Goal: Go to known website: Go to known website

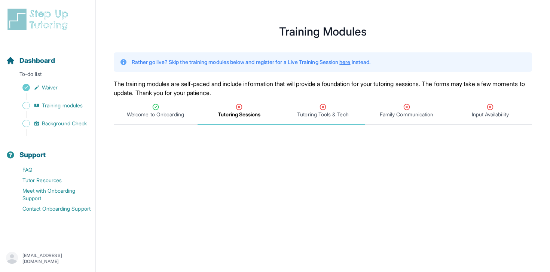
click at [300, 109] on div "Tutoring Tools & Tech" at bounding box center [323, 110] width 81 height 15
click at [258, 117] on span "Tutoring Sessions" at bounding box center [239, 114] width 43 height 7
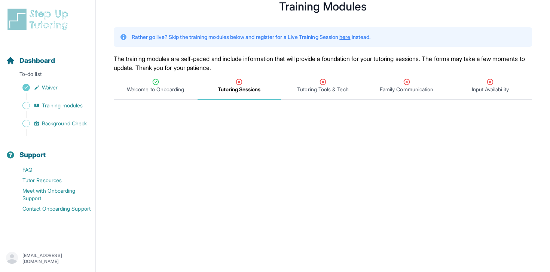
scroll to position [37, 0]
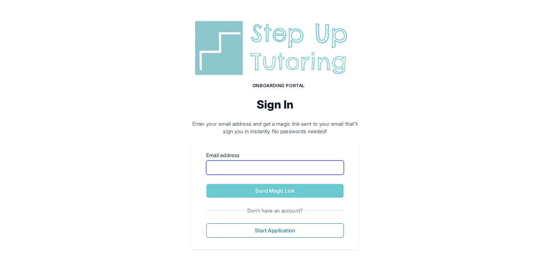
click at [215, 162] on input "Email address" at bounding box center [275, 168] width 138 height 14
type input "**********"
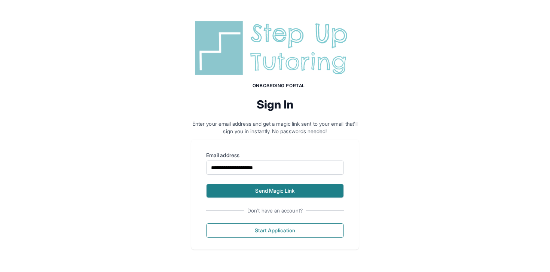
click at [264, 186] on button "Send Magic Link" at bounding box center [275, 191] width 138 height 14
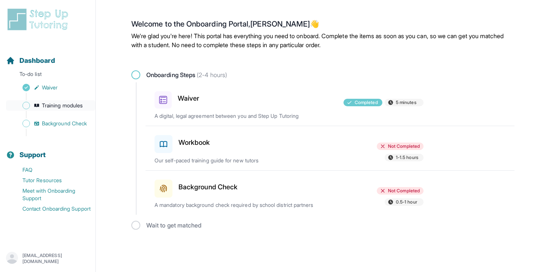
click at [83, 108] on span "Training modules" at bounding box center [62, 105] width 41 height 7
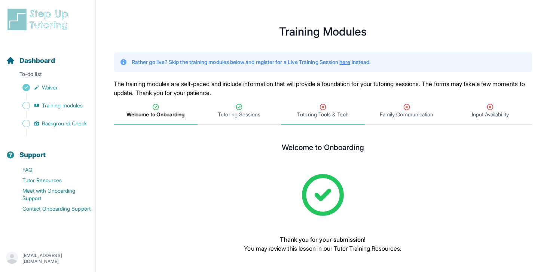
click at [301, 118] on span "Tutoring Tools & Tech" at bounding box center [323, 111] width 84 height 28
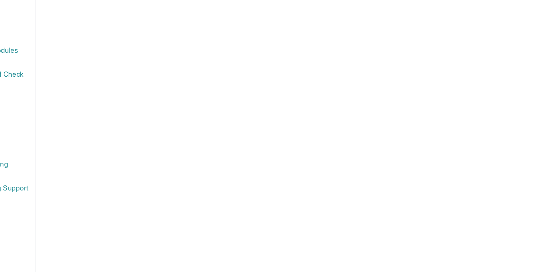
scroll to position [221, 0]
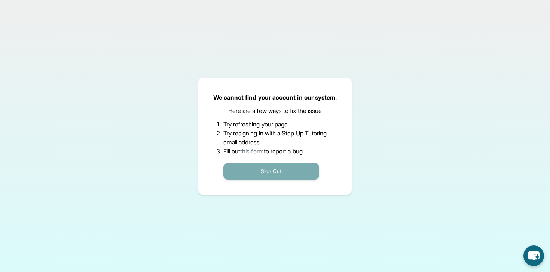
click at [271, 171] on button "Sign Out" at bounding box center [272, 171] width 96 height 16
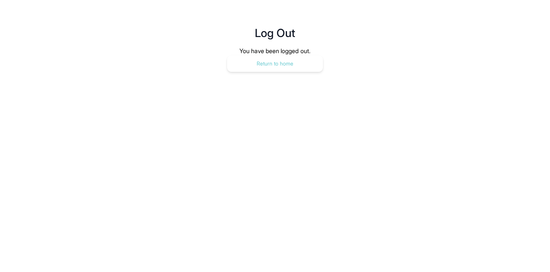
click at [282, 69] on button "Return to home" at bounding box center [275, 63] width 96 height 16
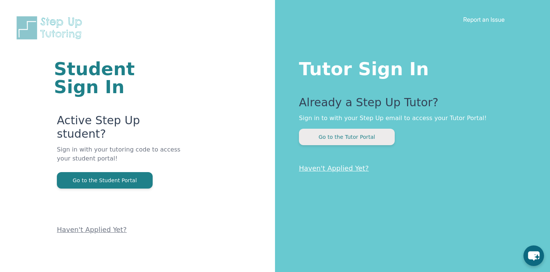
click at [359, 140] on button "Go to the Tutor Portal" at bounding box center [347, 137] width 96 height 16
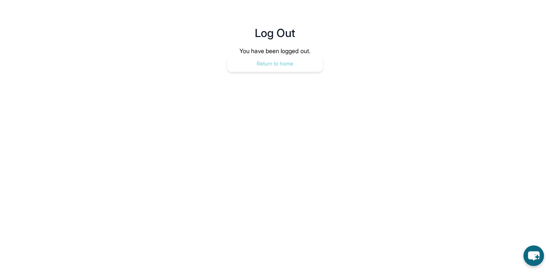
click at [283, 67] on button "Return to home" at bounding box center [275, 63] width 96 height 16
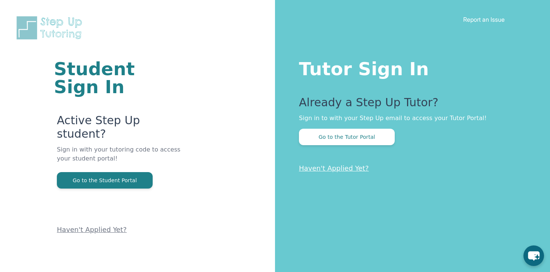
click at [365, 71] on h1 "Tutor Sign In" at bounding box center [409, 67] width 221 height 21
click at [368, 74] on h1 "Tutor Sign In" at bounding box center [409, 67] width 221 height 21
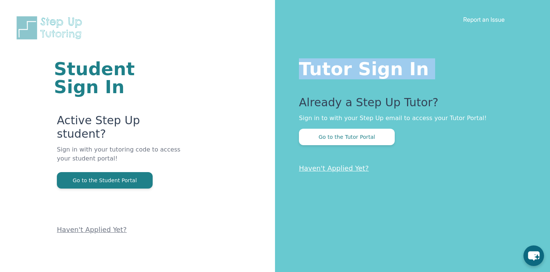
click at [368, 74] on h1 "Tutor Sign In" at bounding box center [409, 67] width 221 height 21
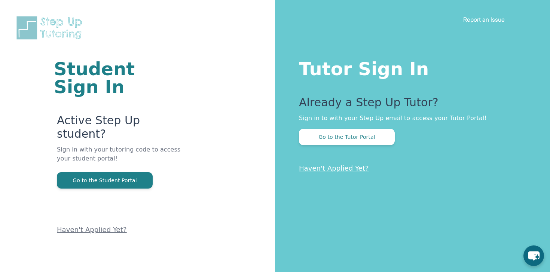
click at [365, 80] on div "Tutor Sign In Already a Step Up Tutor? Sign in to with your Step Up email to ac…" at bounding box center [412, 136] width 275 height 272
click at [368, 116] on p "Sign in to with your Step Up email to access your Tutor Portal!" at bounding box center [409, 118] width 221 height 9
click at [373, 139] on button "Go to the Tutor Portal" at bounding box center [347, 137] width 96 height 16
